Goal: Obtain resource: Obtain resource

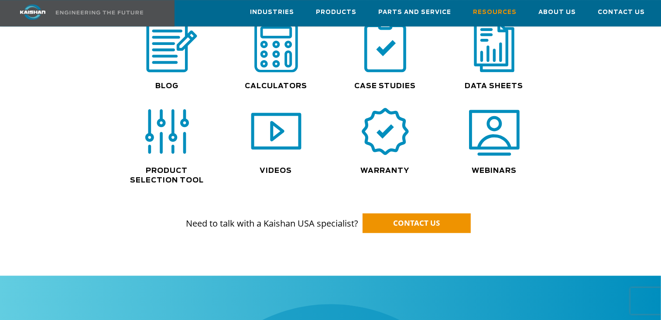
scroll to position [692, 0]
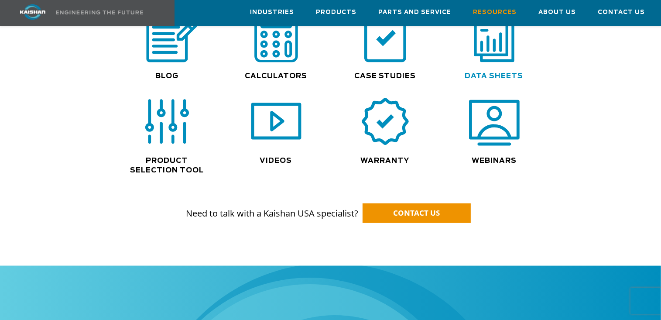
click at [495, 72] on link "Data Sheets" at bounding box center [494, 75] width 59 height 7
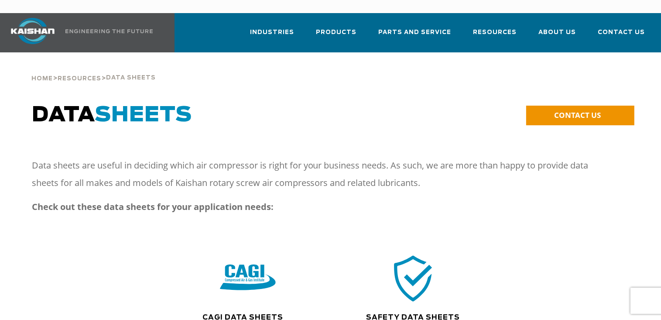
click at [252, 267] on img at bounding box center [248, 278] width 56 height 56
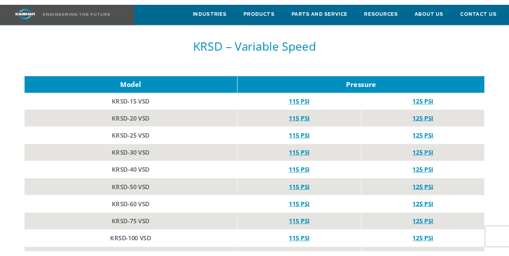
scroll to position [1268, 0]
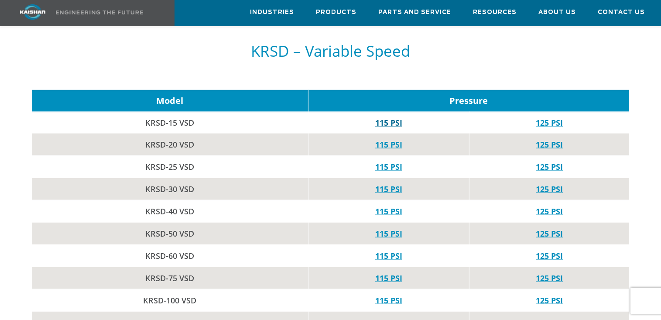
click at [392, 117] on link "115 PSI" at bounding box center [388, 122] width 27 height 10
